Goal: Transaction & Acquisition: Purchase product/service

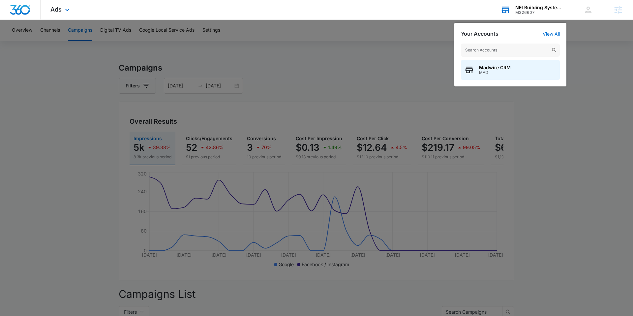
click at [489, 48] on input "text" at bounding box center [510, 49] width 99 height 13
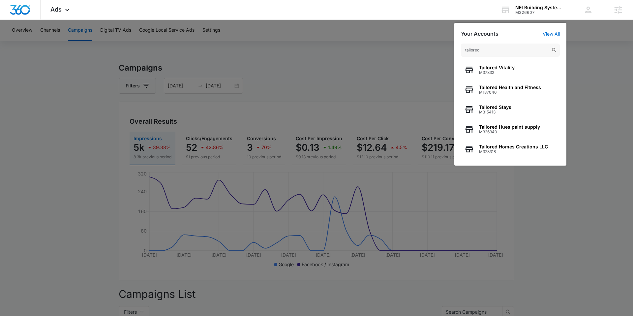
type input "tailored"
click at [504, 68] on span "Tailored Vitality" at bounding box center [497, 67] width 36 height 5
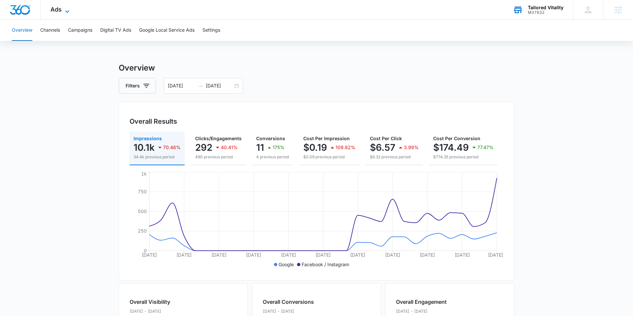
click at [54, 10] on span "Ads" at bounding box center [55, 9] width 11 height 7
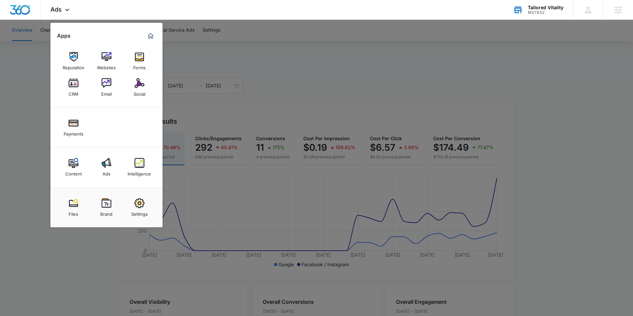
drag, startPoint x: 219, startPoint y: 63, endPoint x: 144, endPoint y: 46, distance: 76.7
click at [218, 63] on div at bounding box center [316, 158] width 633 height 316
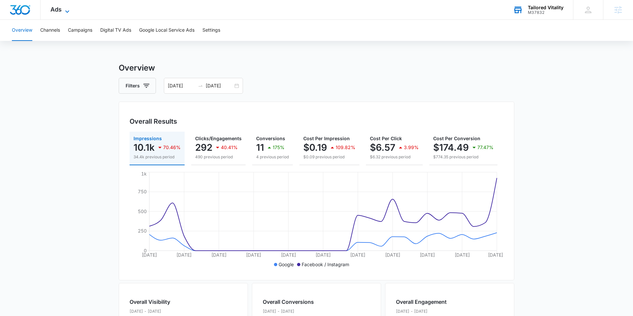
click at [66, 8] on icon at bounding box center [67, 12] width 8 height 8
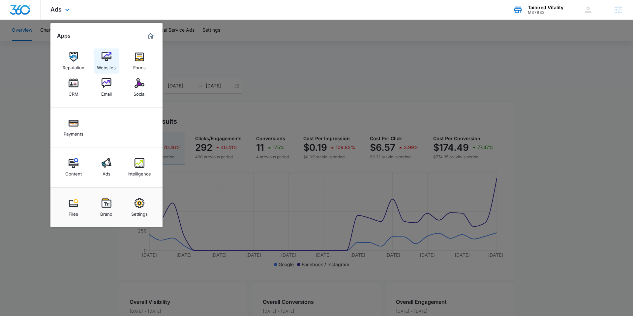
click at [107, 63] on div "Websites" at bounding box center [106, 66] width 19 height 9
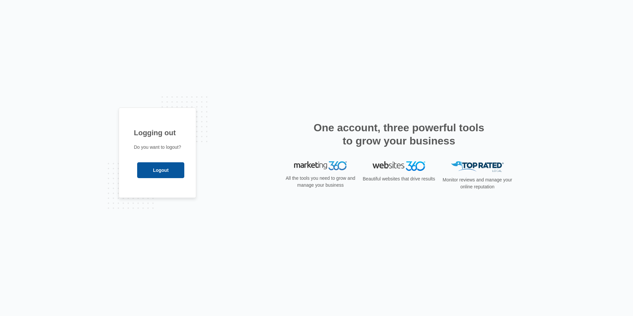
click at [169, 171] on input "Logout" at bounding box center [160, 170] width 47 height 16
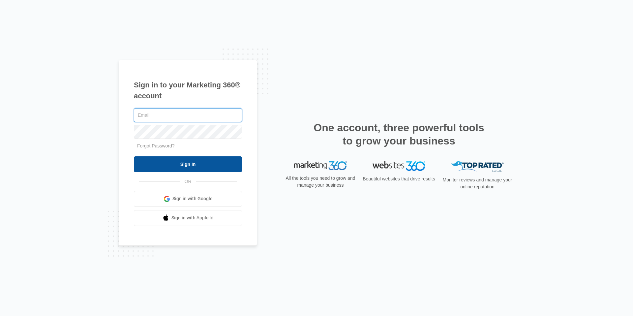
type input "[EMAIL_ADDRESS][DOMAIN_NAME]"
click at [203, 164] on input "Sign In" at bounding box center [188, 164] width 108 height 16
type input "[EMAIL_ADDRESS][DOMAIN_NAME]"
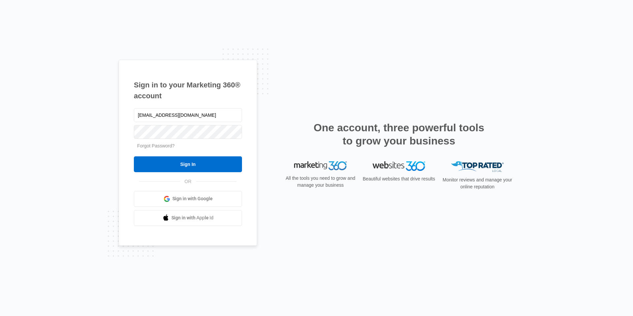
click at [227, 158] on input "Sign In" at bounding box center [188, 164] width 108 height 16
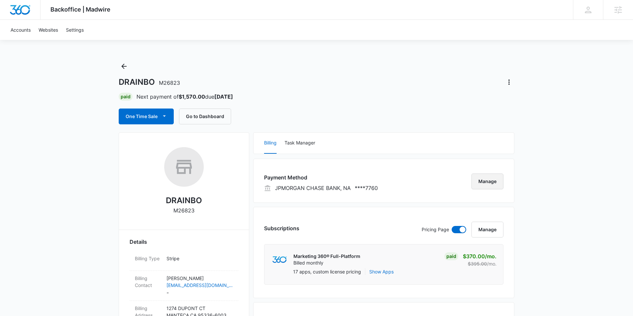
click at [489, 180] on button "Manage" at bounding box center [487, 181] width 32 height 16
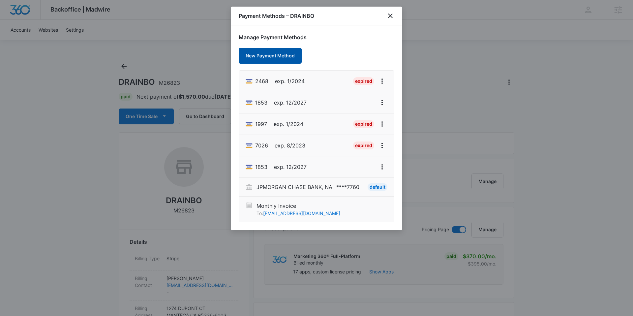
click at [280, 51] on button "New Payment Method" at bounding box center [270, 56] width 63 height 16
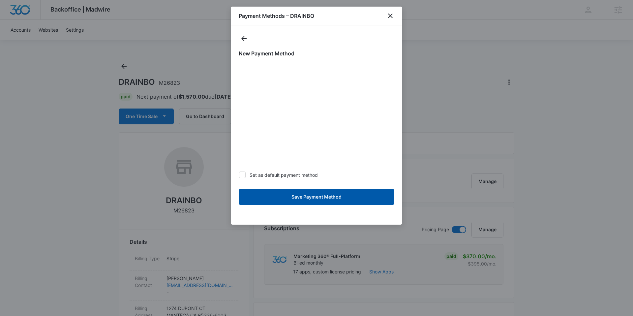
click at [309, 194] on button "Save Payment Method" at bounding box center [316, 197] width 155 height 16
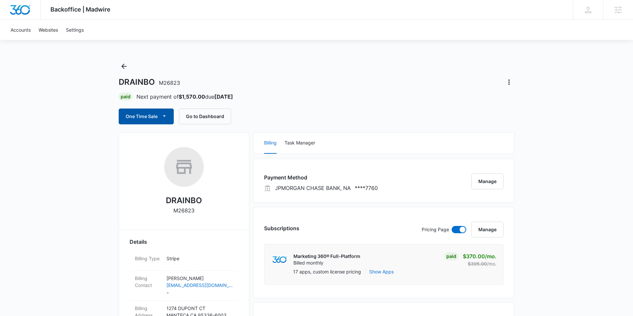
click at [152, 117] on button "One Time Sale" at bounding box center [146, 116] width 55 height 16
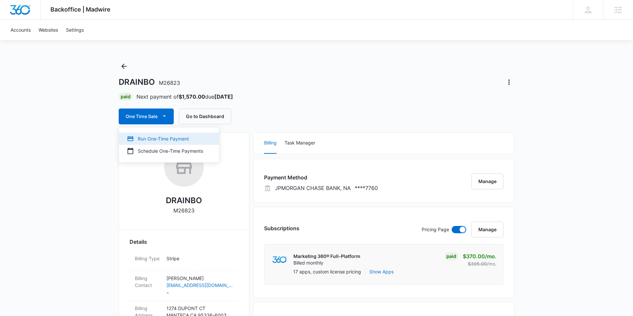
click at [153, 141] on div "Run One-Time Payment" at bounding box center [165, 138] width 76 height 7
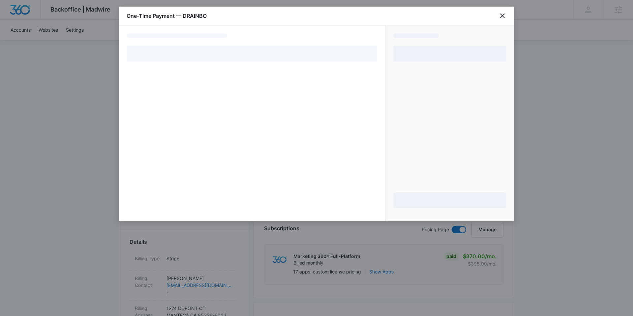
select select "pm_1NJOVmA4n8RTgNjUa6QEDO2R"
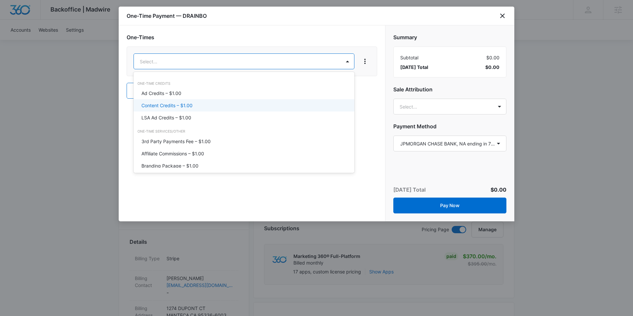
click at [182, 107] on p "Content Credits – $1.00" at bounding box center [166, 105] width 51 height 7
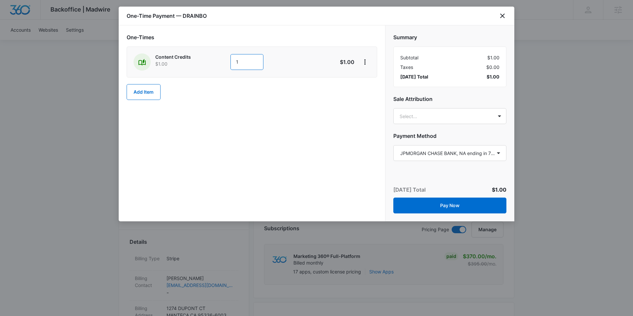
click at [240, 61] on input "1" at bounding box center [246, 62] width 33 height 16
type input "1800"
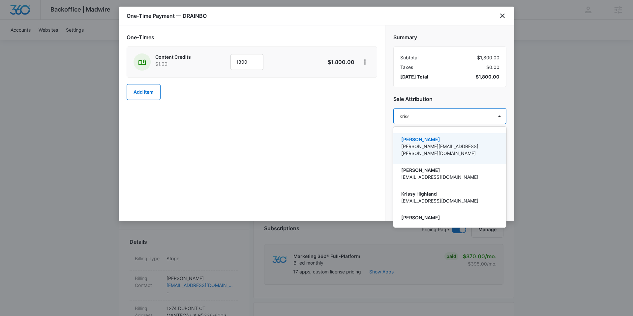
type input "krissy"
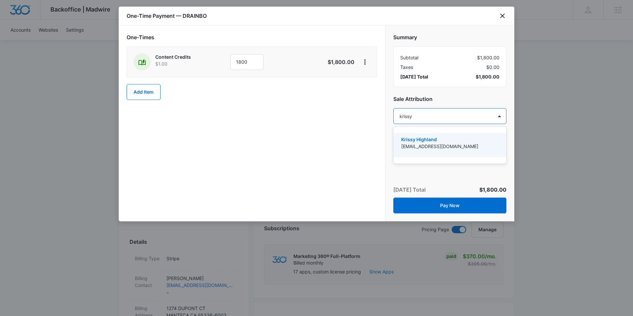
click at [425, 142] on p "Krissy Highland" at bounding box center [449, 139] width 96 height 7
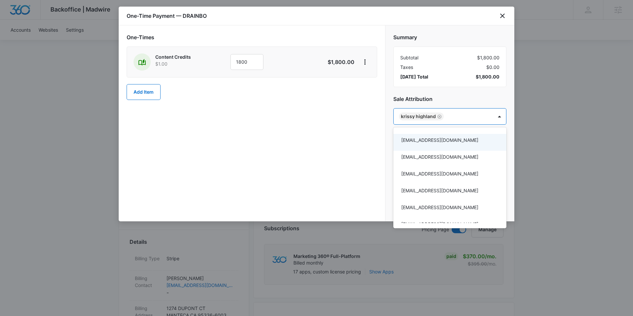
click at [390, 103] on div at bounding box center [316, 158] width 633 height 316
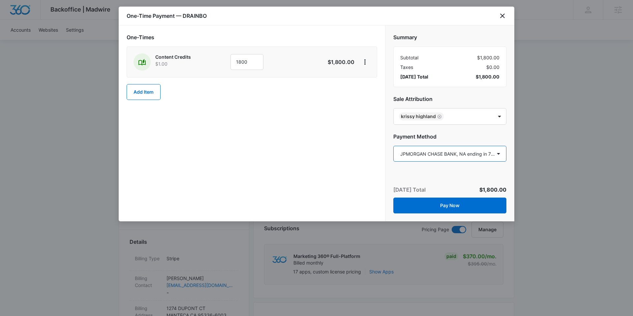
click at [451, 154] on select "Select a payment method Visa ending in 6899 Visa ending in 2468 Visa ending in …" at bounding box center [449, 154] width 113 height 16
select select "pm_1S802xA4n8RTgNjU7M1J3HwK"
click at [393, 146] on select "Select a payment method Visa ending in 6899 Visa ending in 2468 Visa ending in …" at bounding box center [449, 154] width 113 height 16
click at [511, 106] on div "Summary Subtotal $1,800.00 Taxes $0.00 [DATE] Total $1,800.00 Sale Attribution …" at bounding box center [449, 94] width 129 height 138
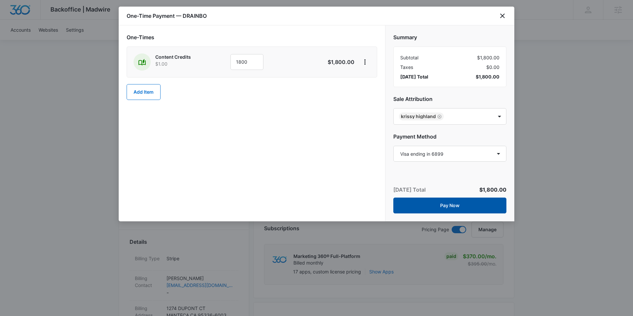
click at [464, 202] on button "Pay Now" at bounding box center [449, 205] width 113 height 16
